Goal: Information Seeking & Learning: Find specific fact

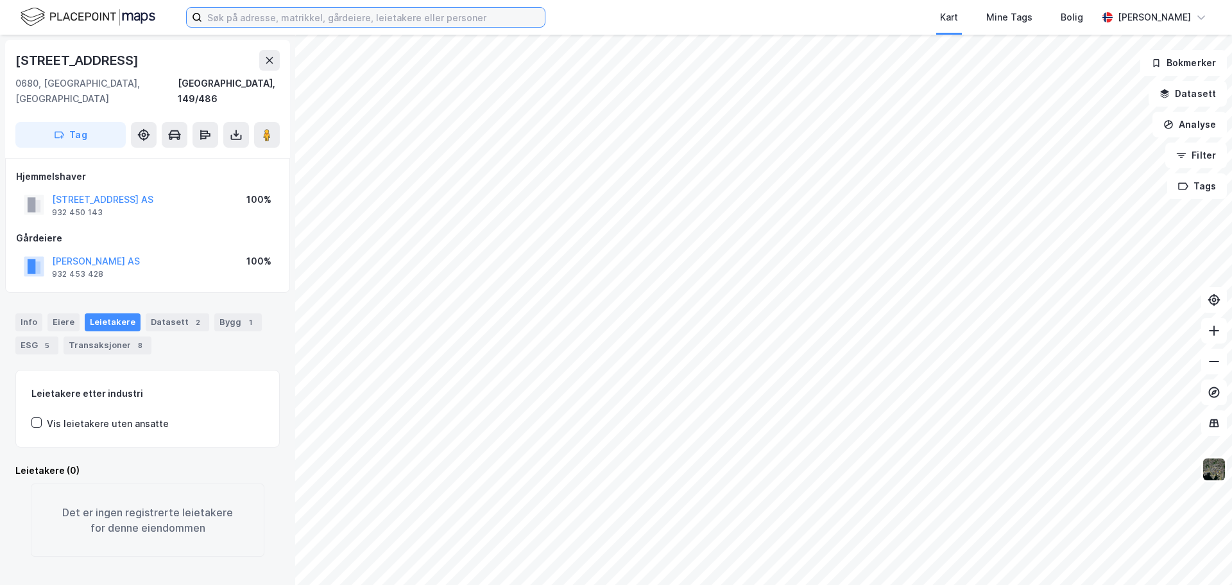
click at [252, 14] on input at bounding box center [373, 17] width 343 height 19
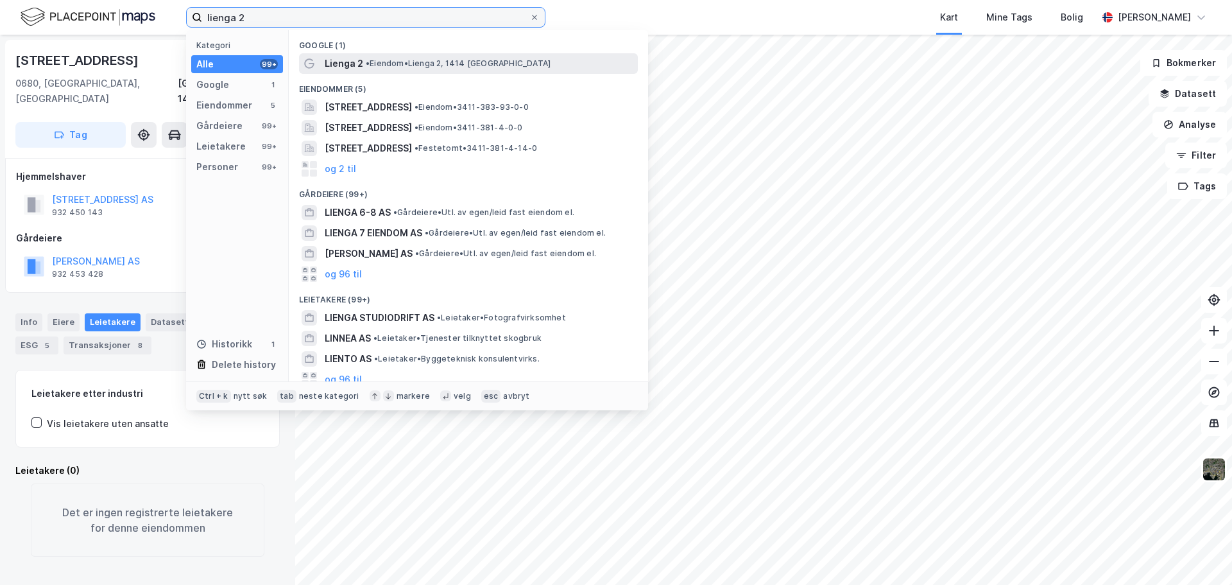
type input "lienga 2"
click at [450, 62] on span "• [PERSON_NAME] 2, 1414 [GEOGRAPHIC_DATA]" at bounding box center [458, 63] width 185 height 10
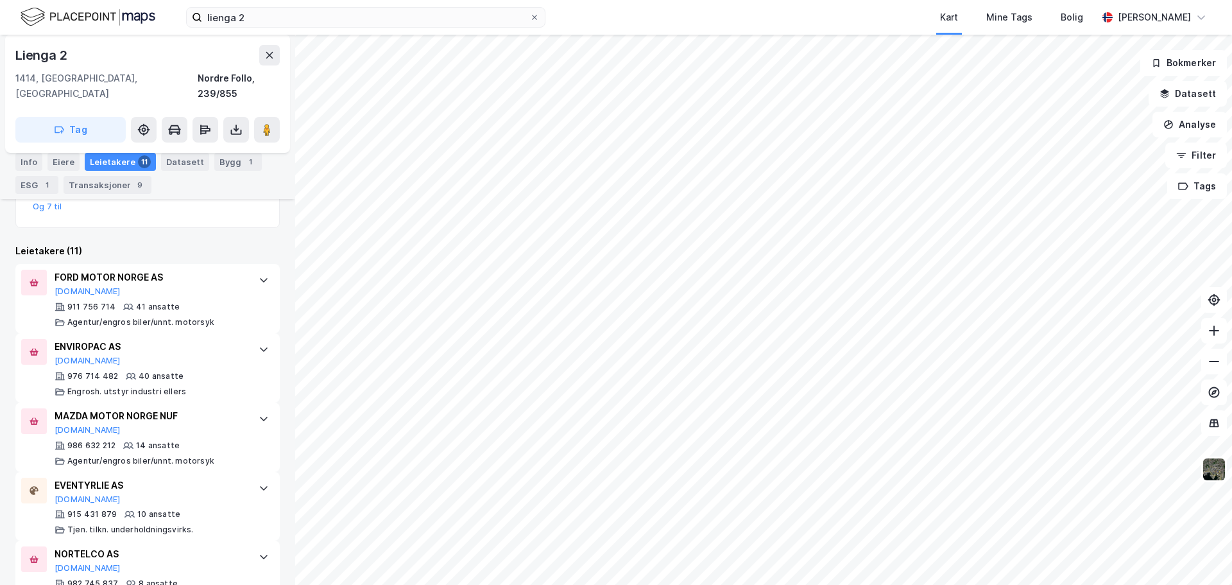
scroll to position [841, 0]
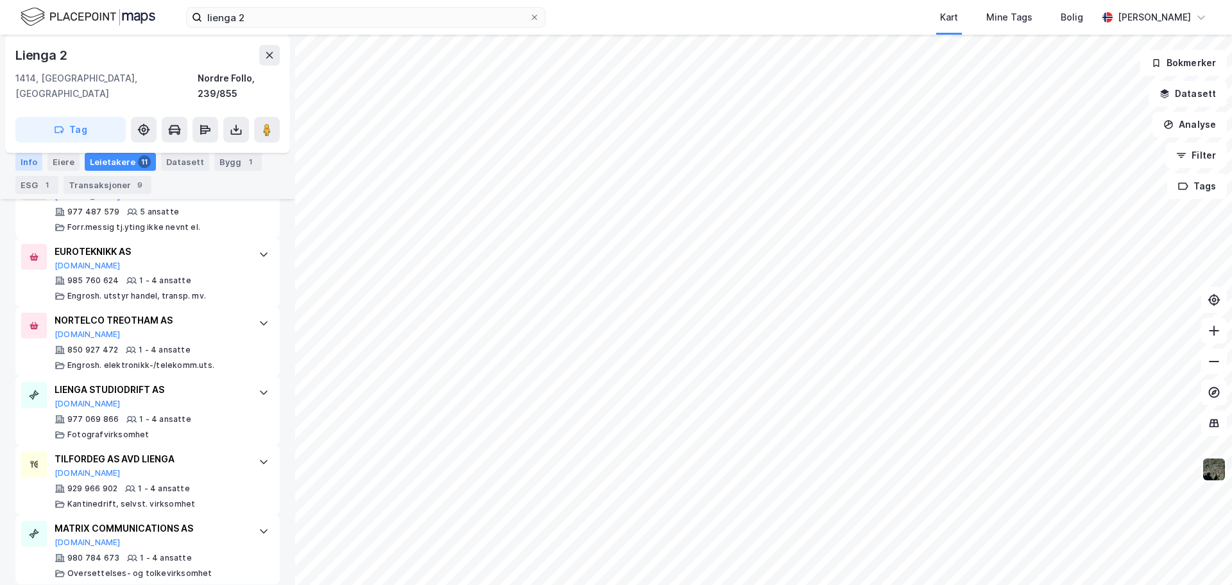
click at [37, 160] on div "Info" at bounding box center [28, 162] width 27 height 18
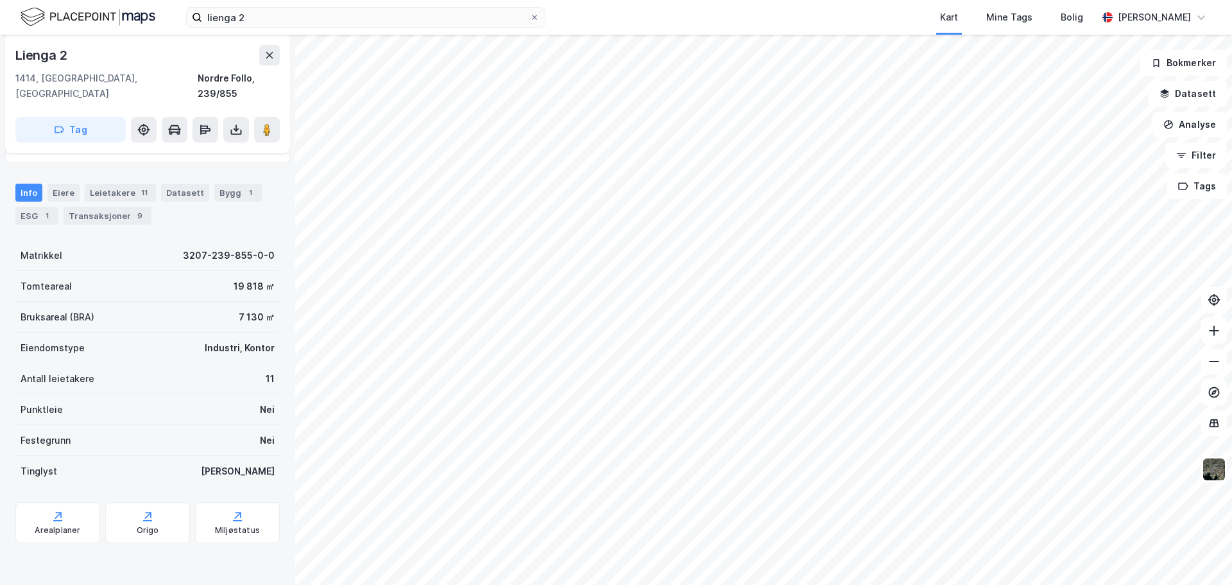
scroll to position [175, 0]
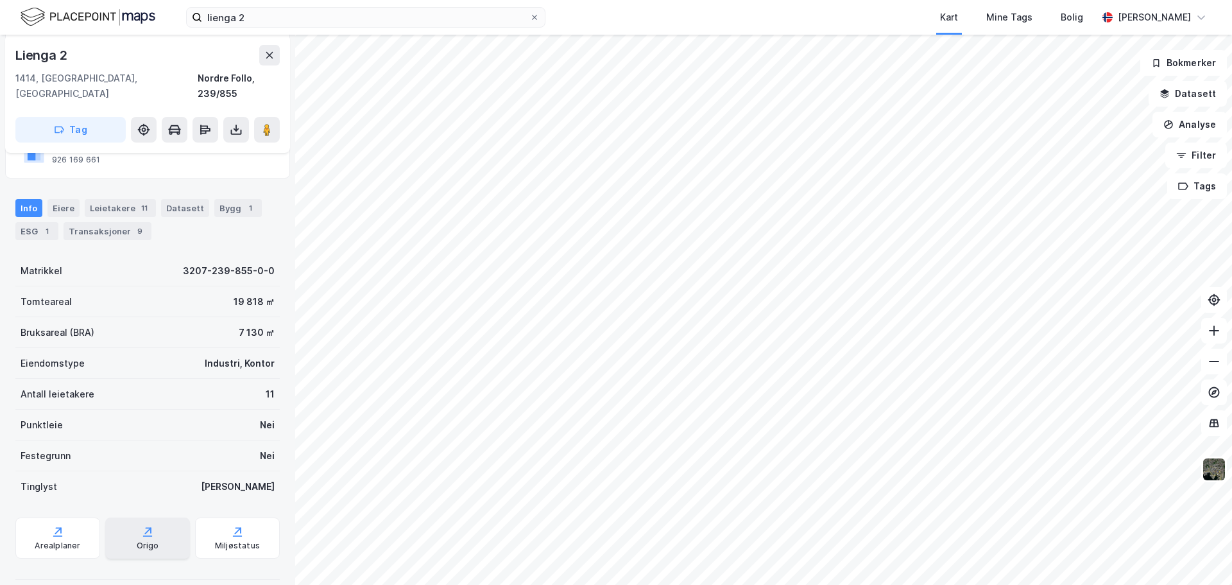
click at [141, 540] on div "Origo" at bounding box center [148, 545] width 22 height 10
drag, startPoint x: 227, startPoint y: 289, endPoint x: 253, endPoint y: 288, distance: 25.7
click at [253, 294] on div "19 818 ㎡" at bounding box center [254, 301] width 41 height 15
